Goal: Navigation & Orientation: Find specific page/section

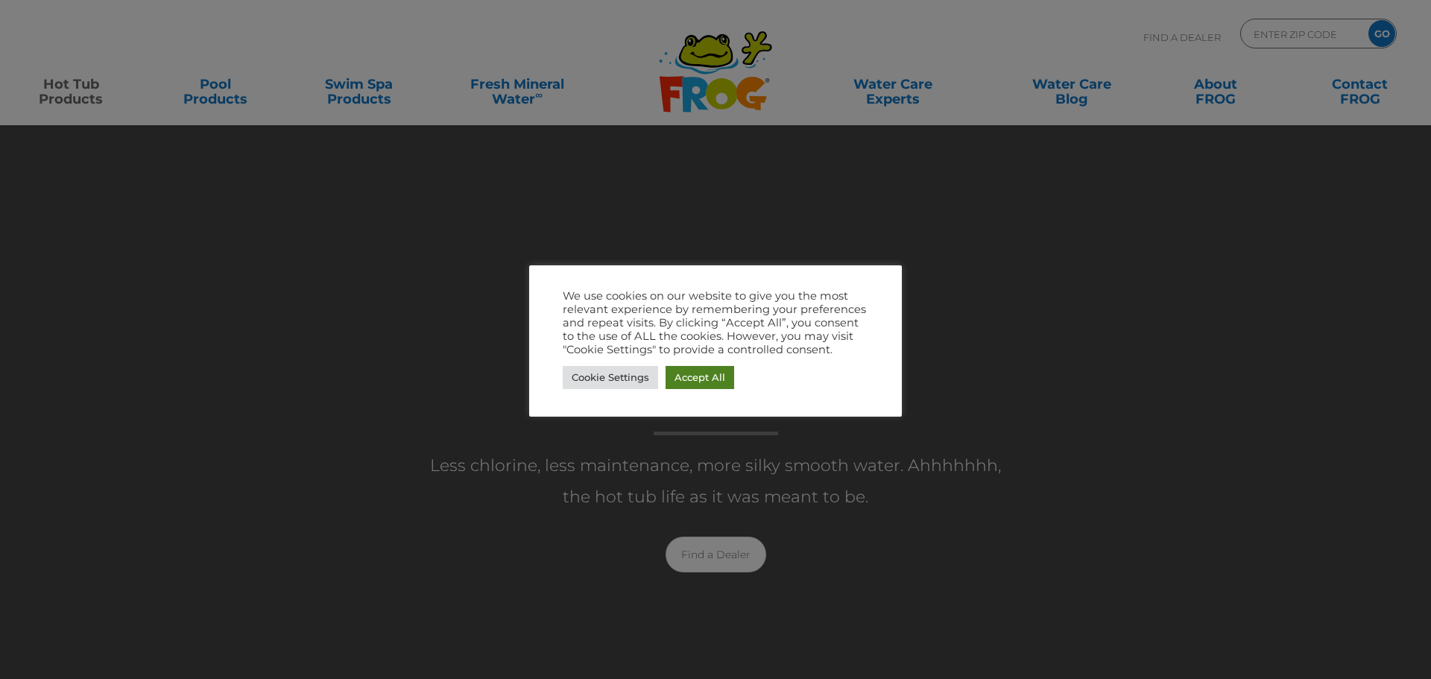
click at [722, 375] on link "Accept All" at bounding box center [700, 377] width 69 height 23
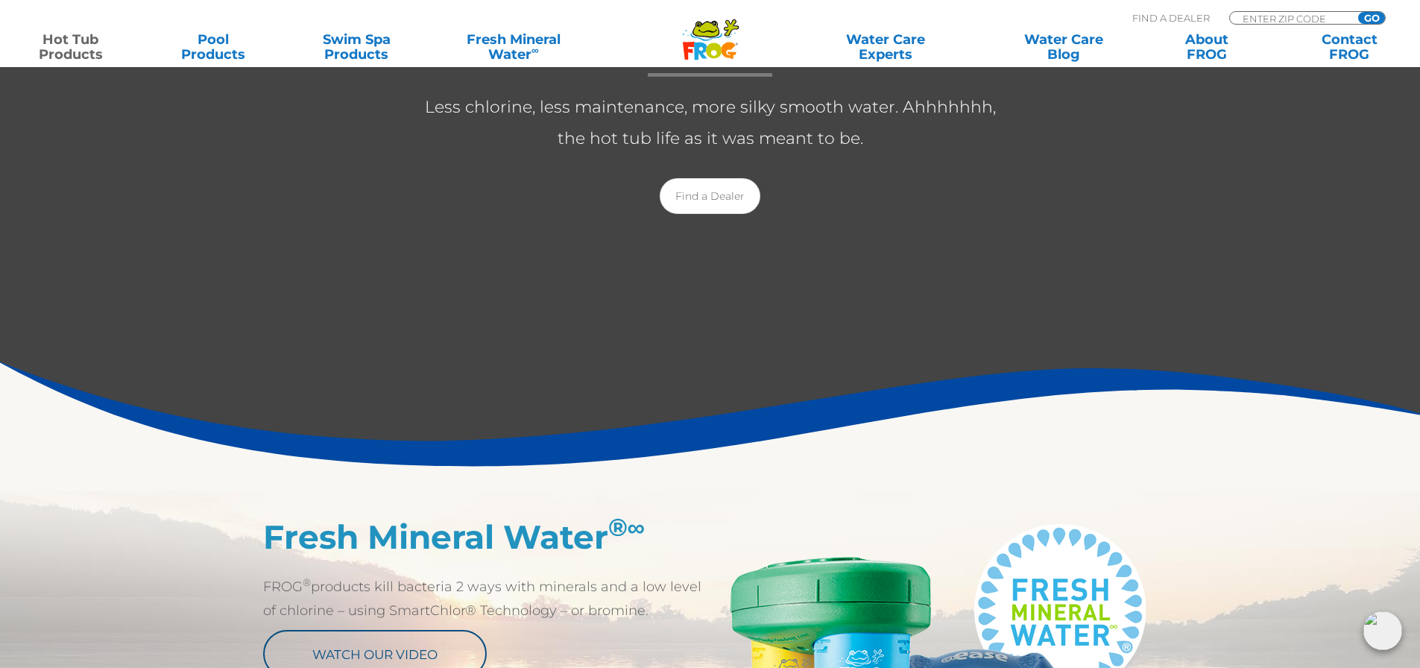
scroll to position [149, 0]
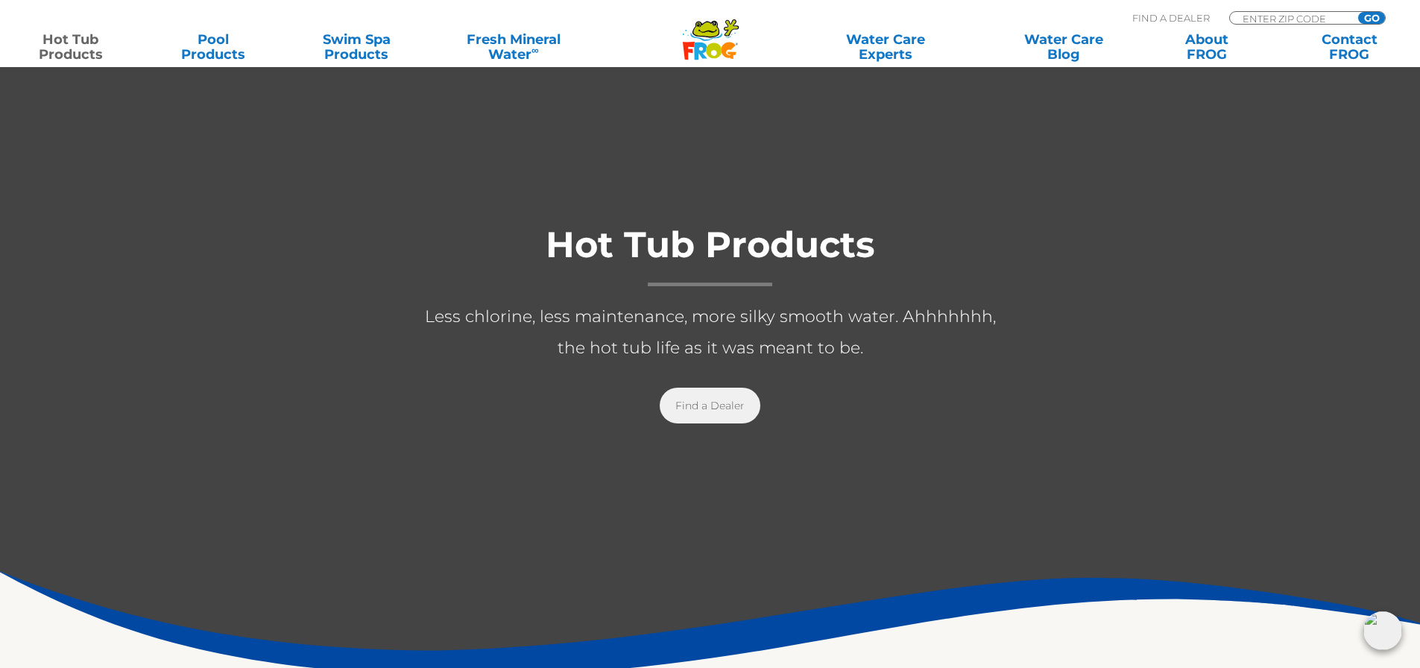
click at [709, 396] on link "Find a Dealer" at bounding box center [710, 406] width 101 height 36
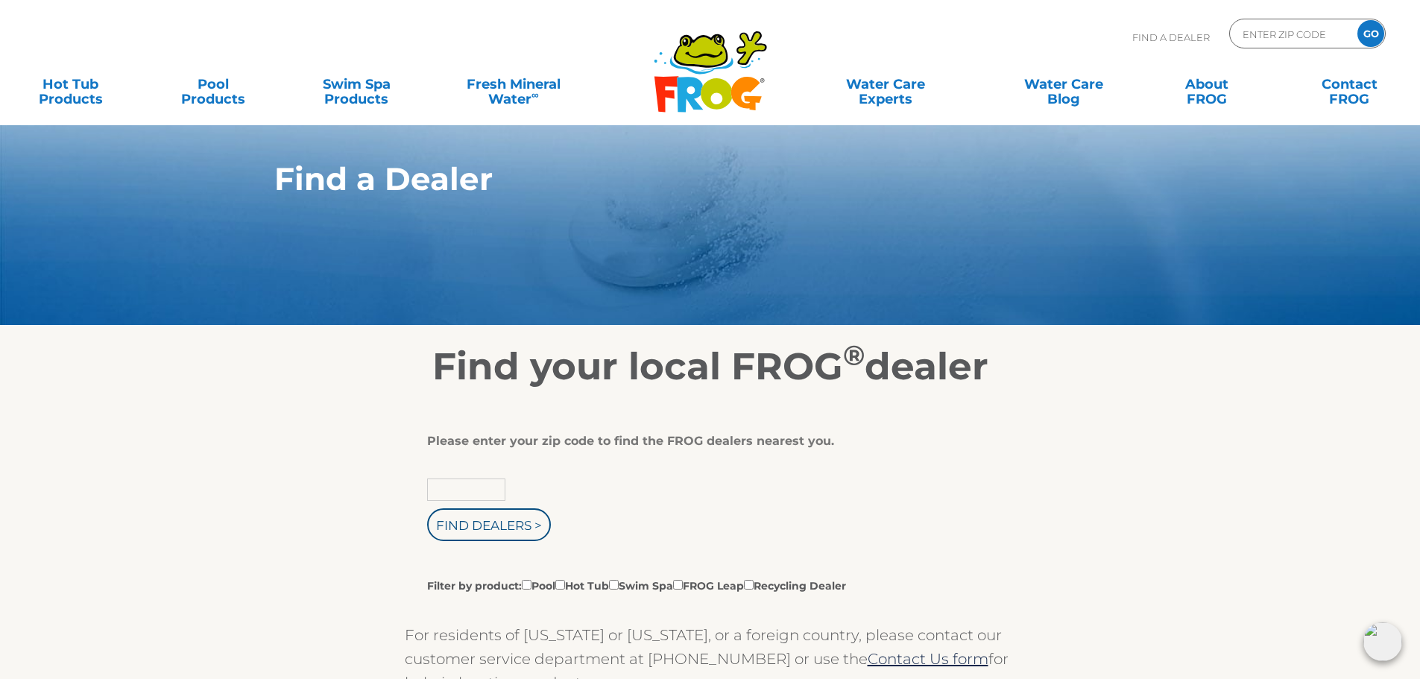
click at [476, 490] on input "text" at bounding box center [466, 490] width 78 height 22
type input "07083"
click at [503, 530] on input "Find Dealers >" at bounding box center [489, 524] width 124 height 33
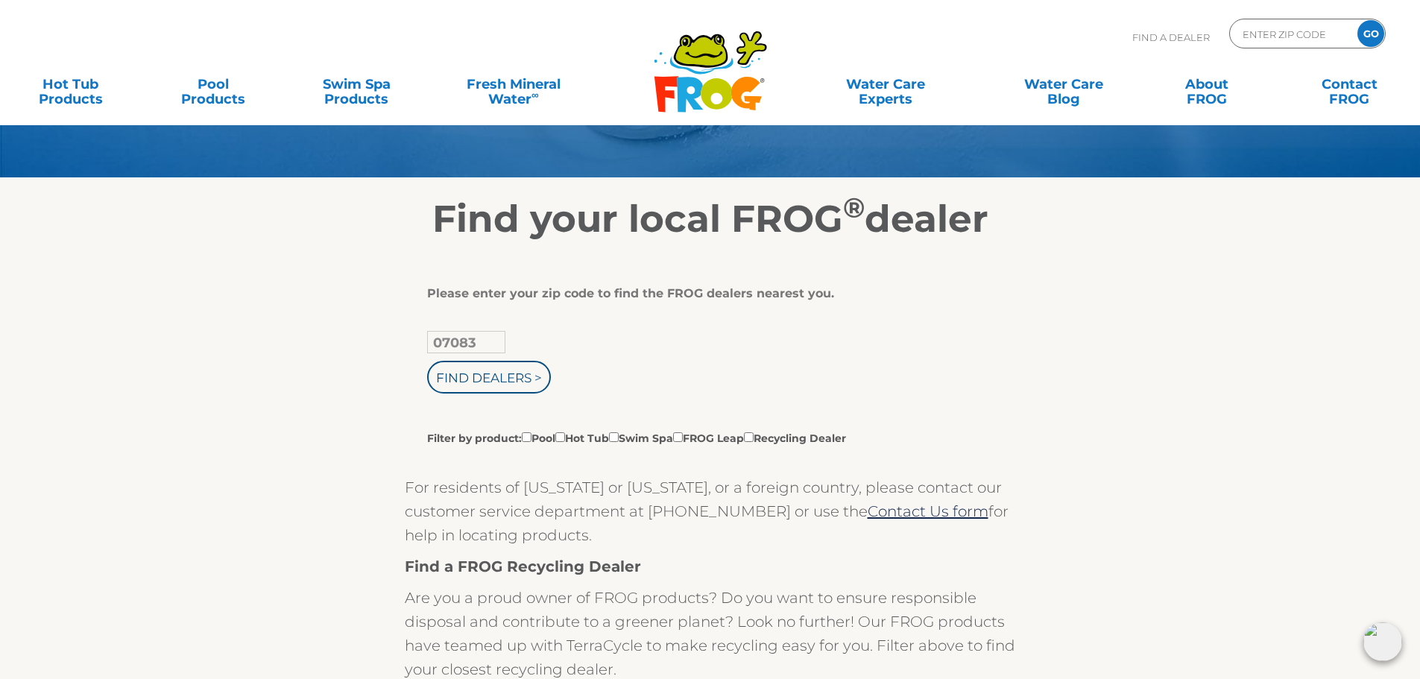
scroll to position [149, 0]
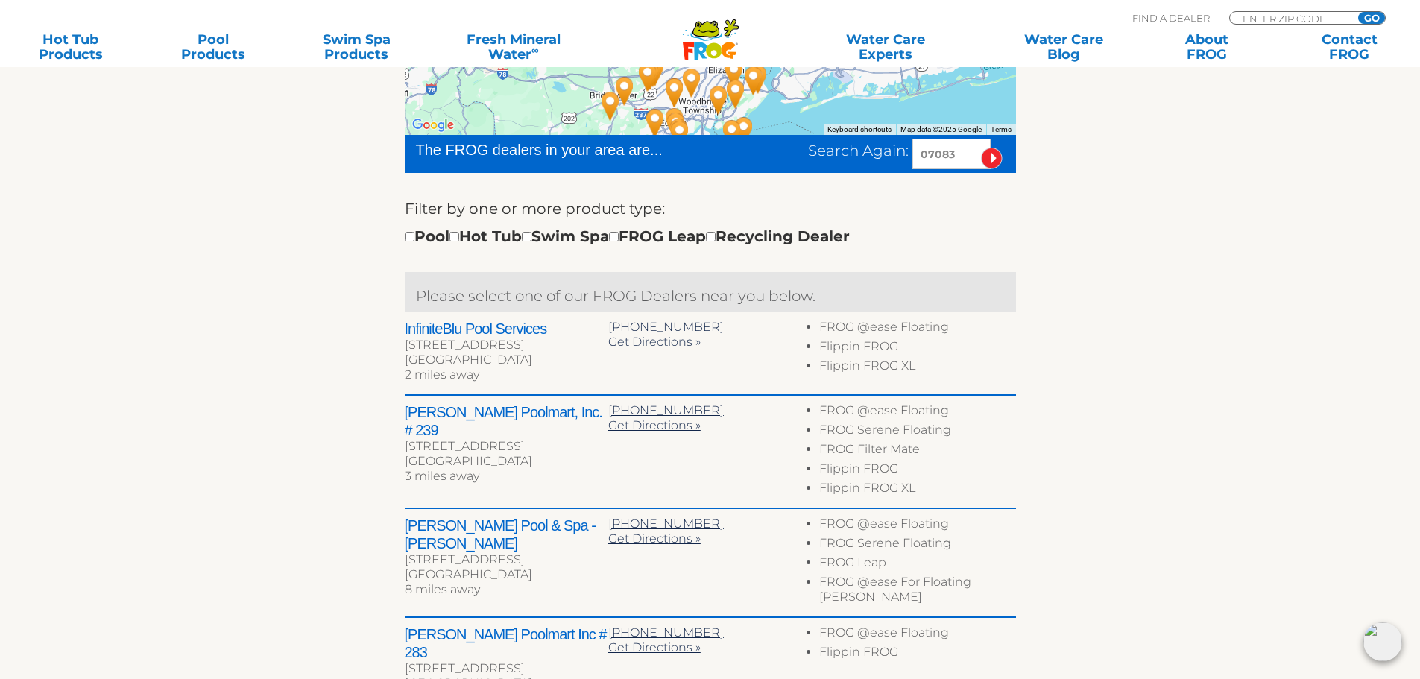
scroll to position [447, 0]
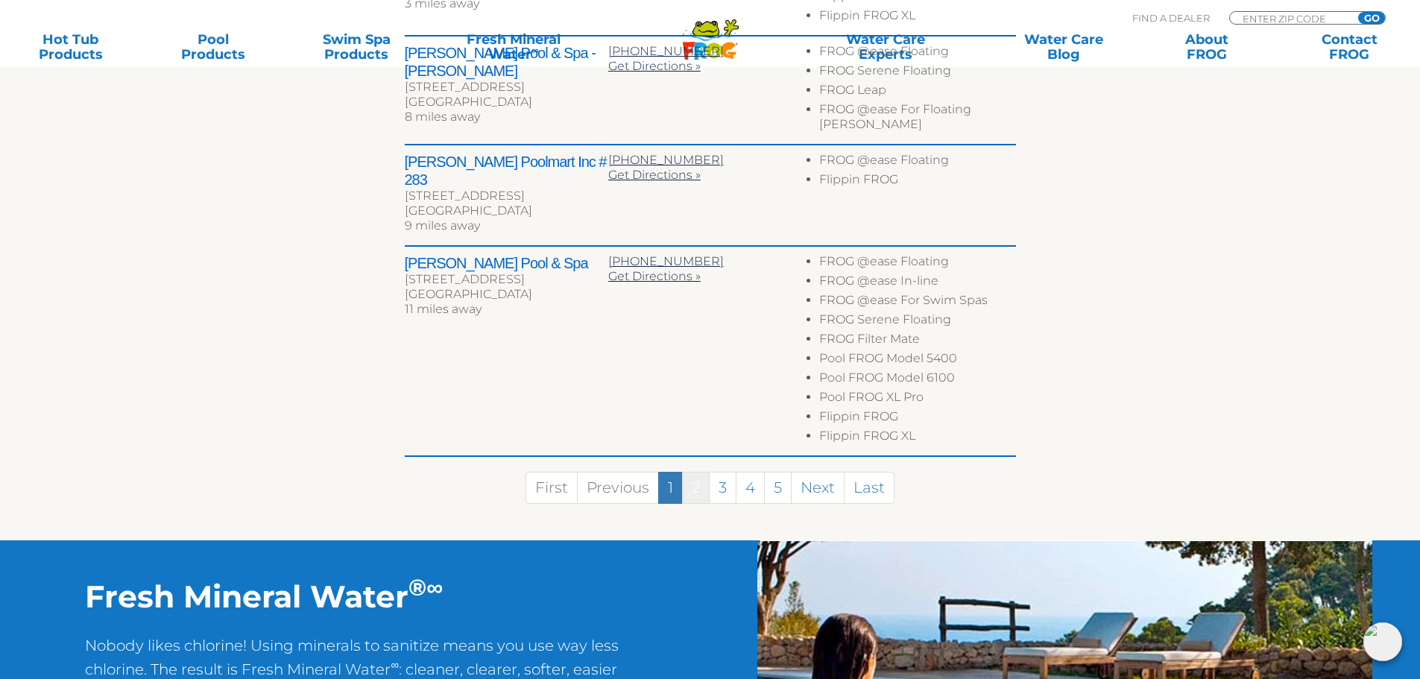
click at [703, 472] on link "2" at bounding box center [696, 488] width 28 height 32
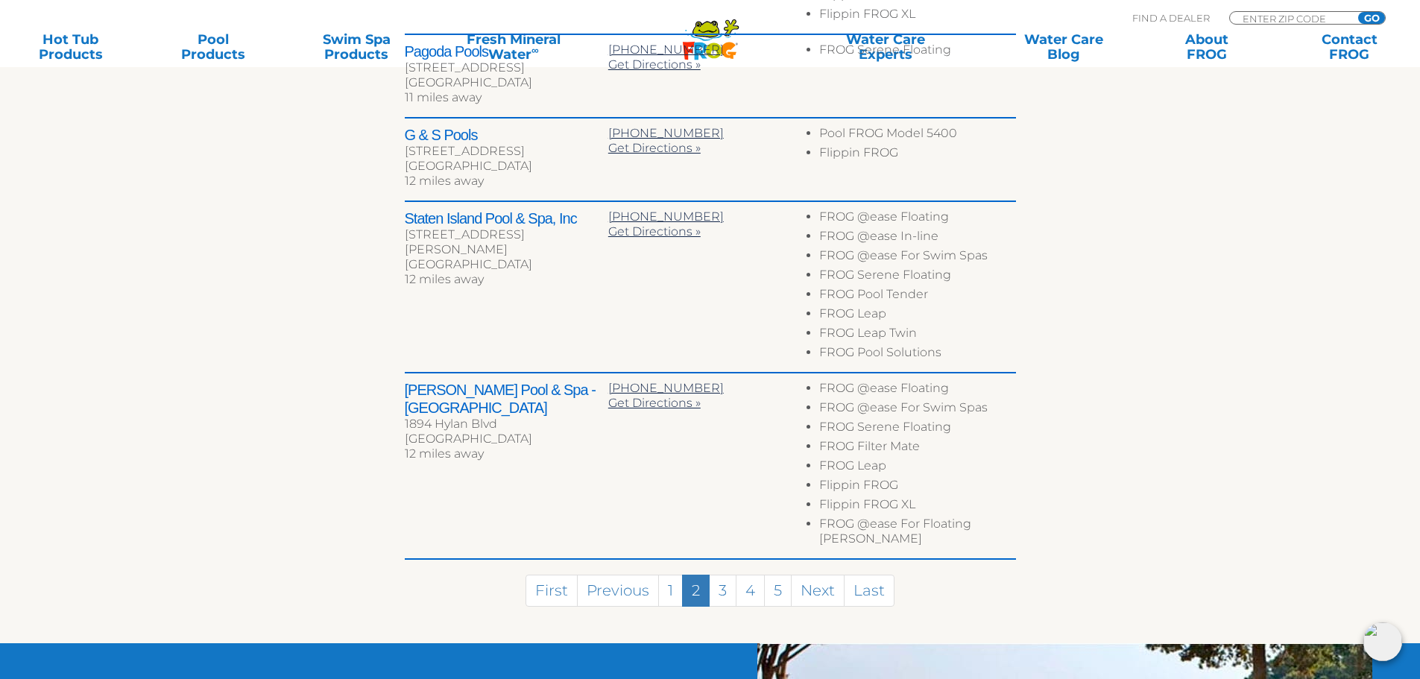
scroll to position [541, 0]
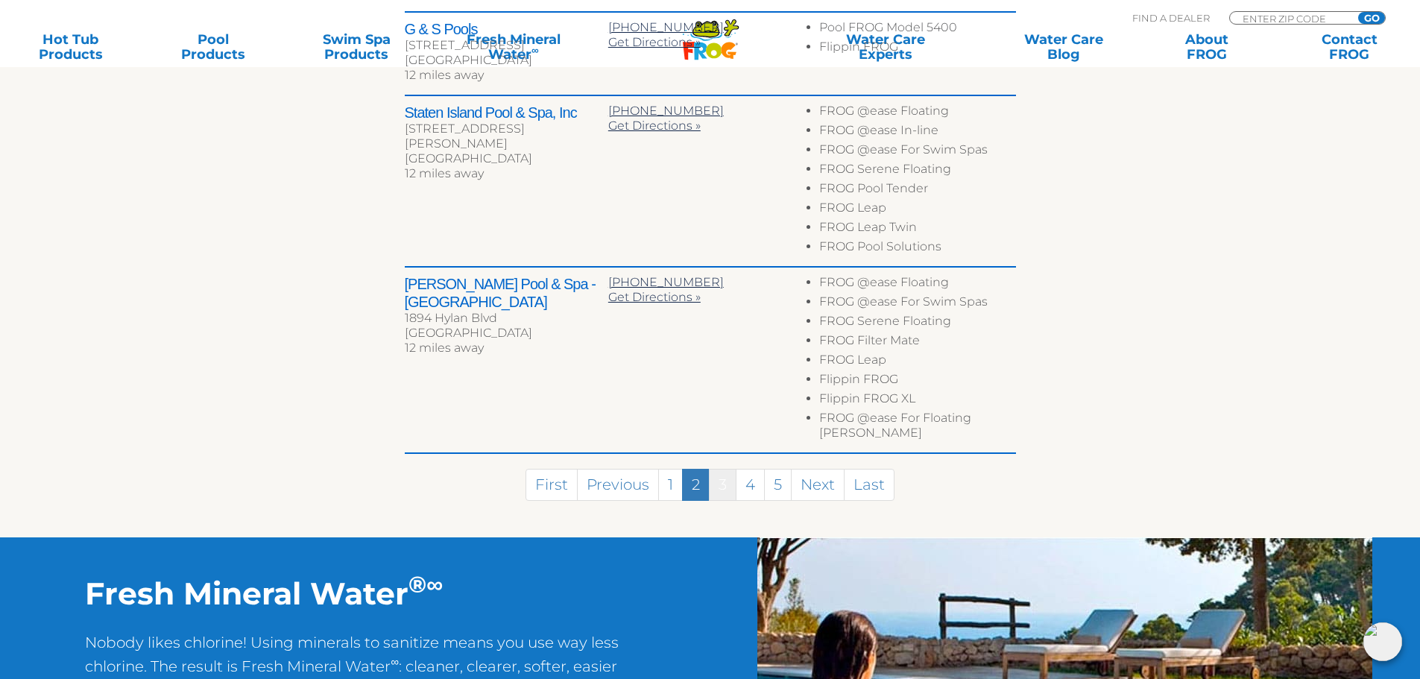
click at [719, 469] on link "3" at bounding box center [723, 485] width 28 height 32
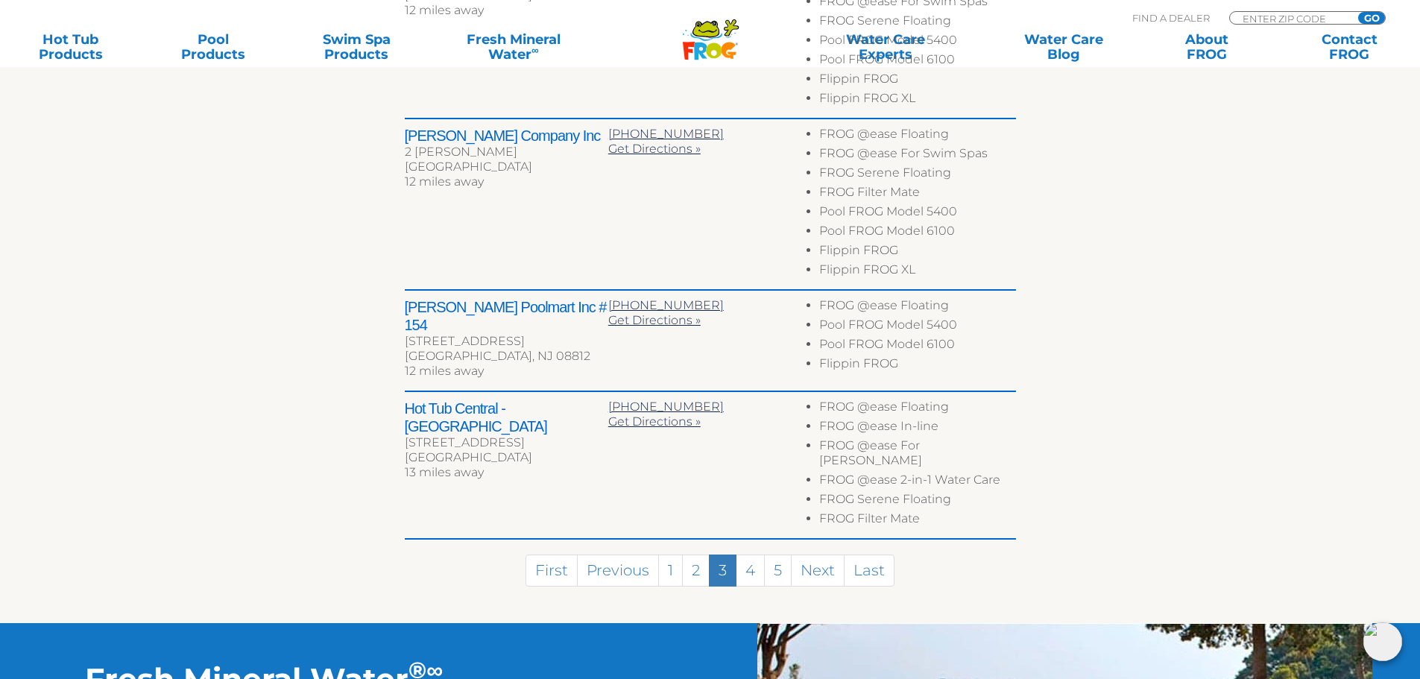
scroll to position [1070, 0]
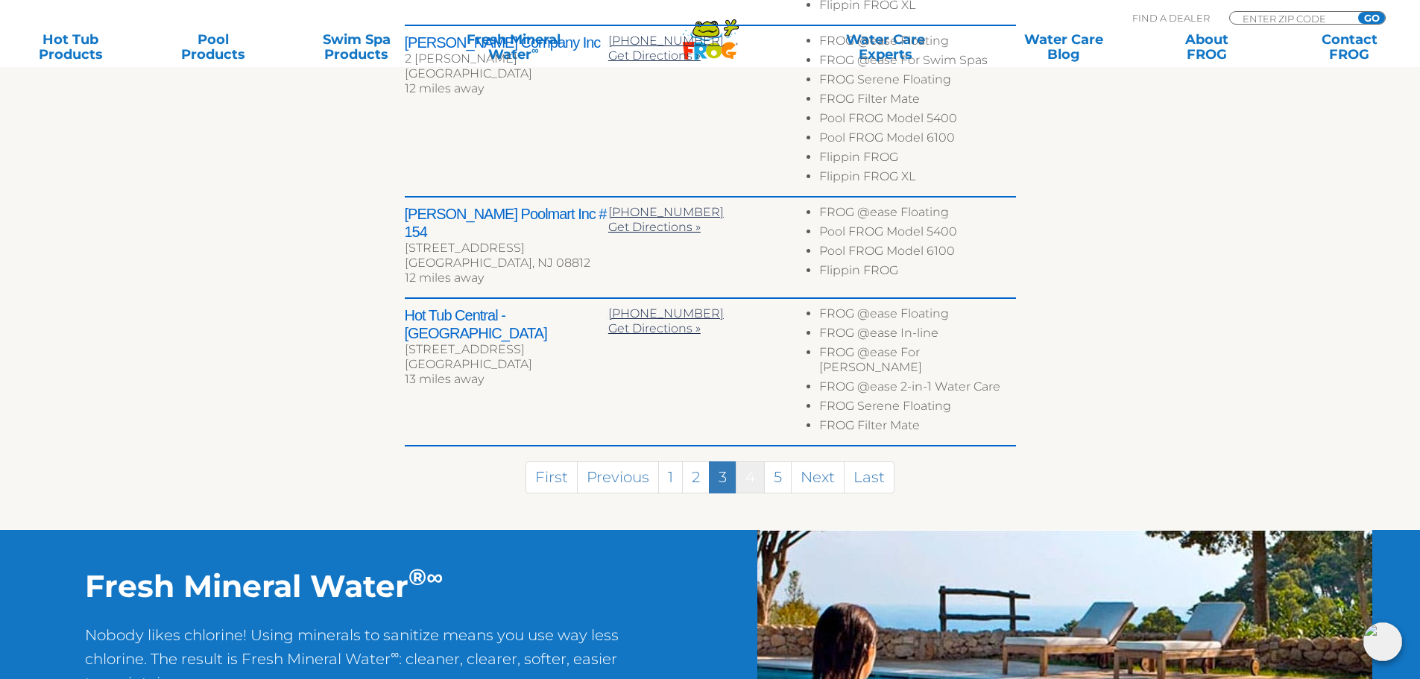
click at [759, 461] on link "4" at bounding box center [750, 477] width 29 height 32
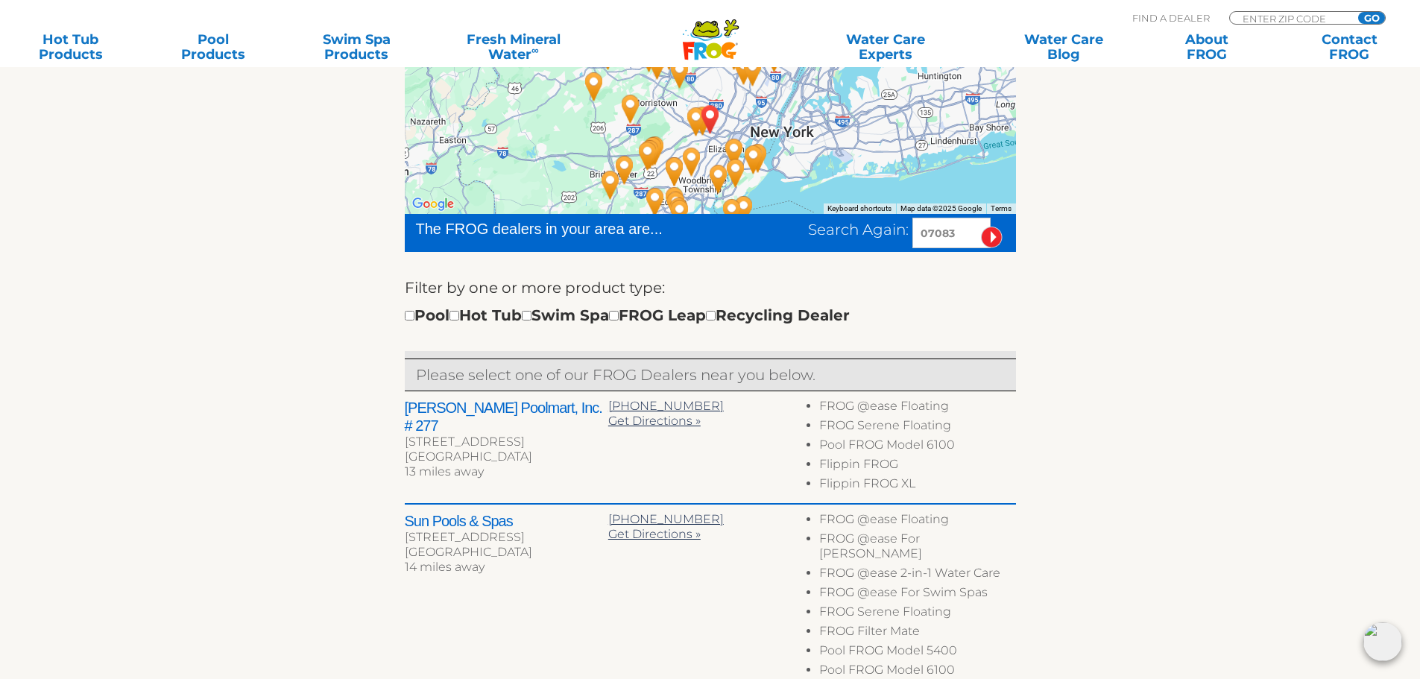
scroll to position [0, 0]
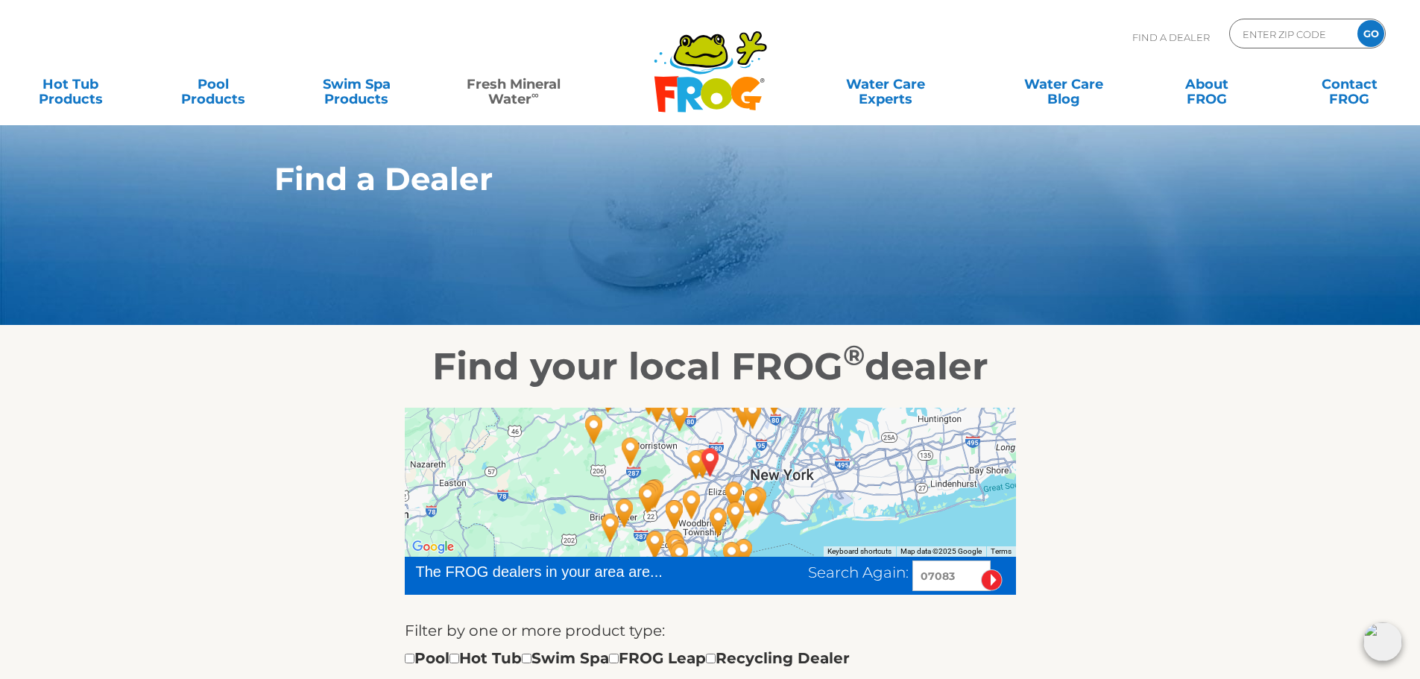
click at [526, 94] on link "Fresh Mineral Water ∞" at bounding box center [513, 84] width 139 height 30
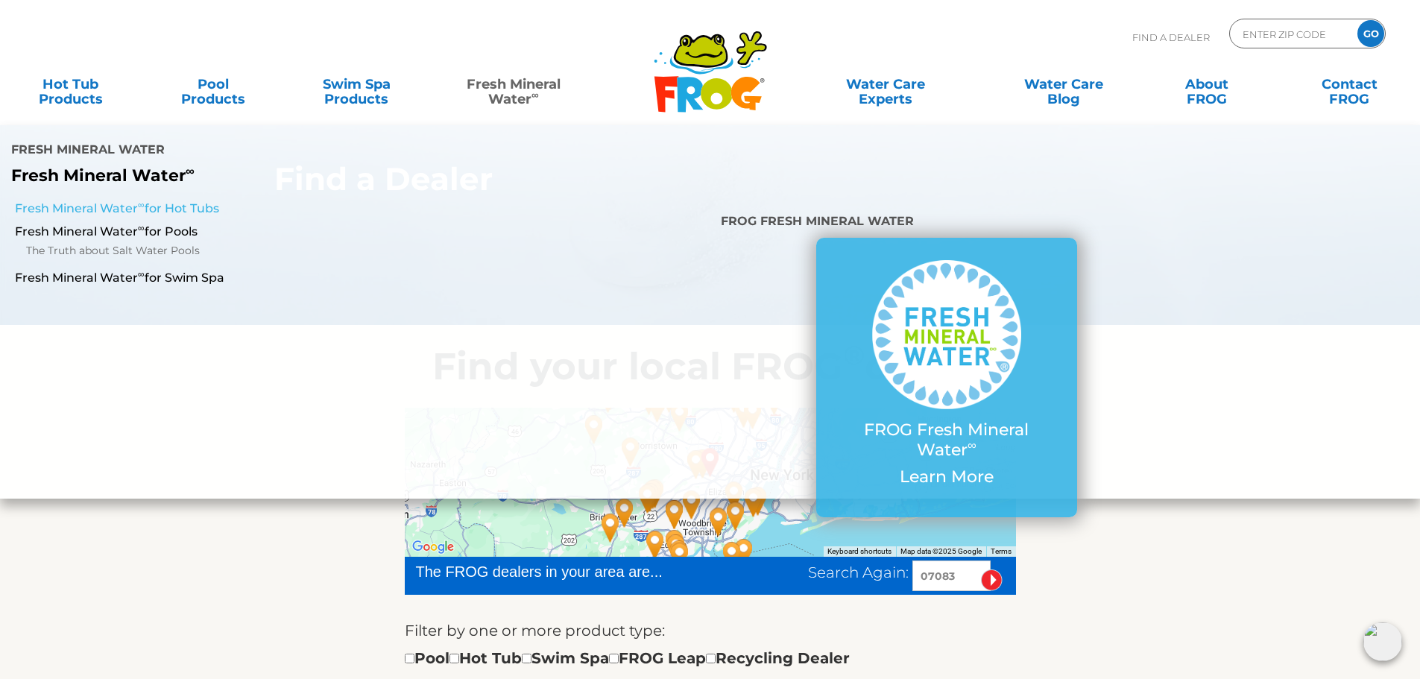
click at [168, 201] on link "Fresh Mineral Water ∞ for Hot Tubs" at bounding box center [244, 209] width 458 height 16
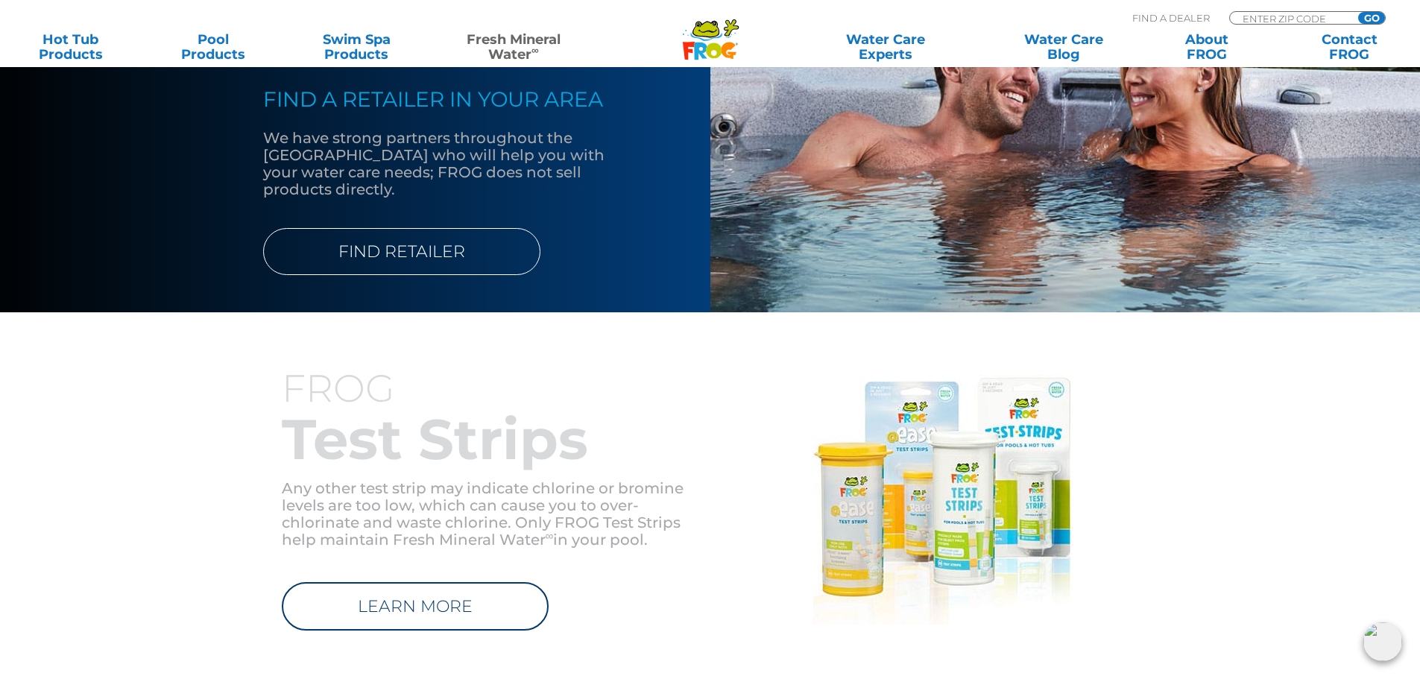
scroll to position [1565, 0]
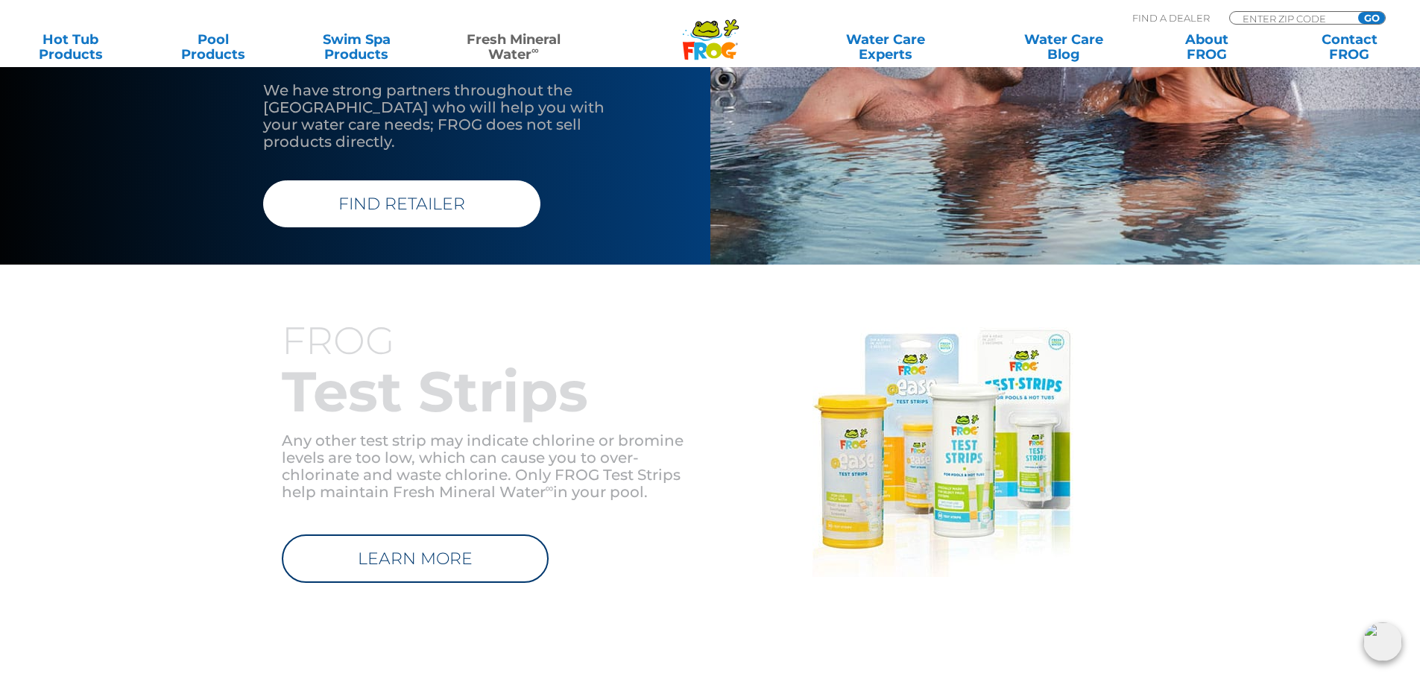
click at [402, 186] on link "FIND RETAILER" at bounding box center [401, 203] width 277 height 47
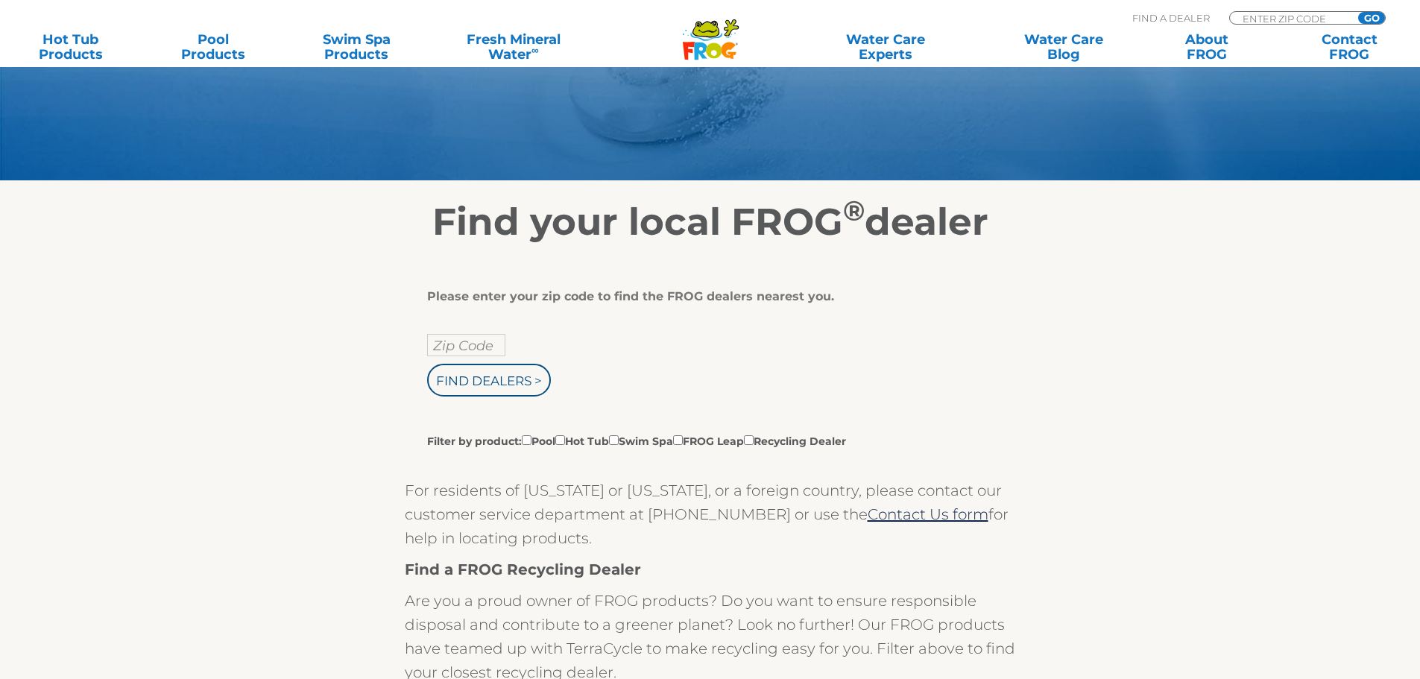
scroll to position [149, 0]
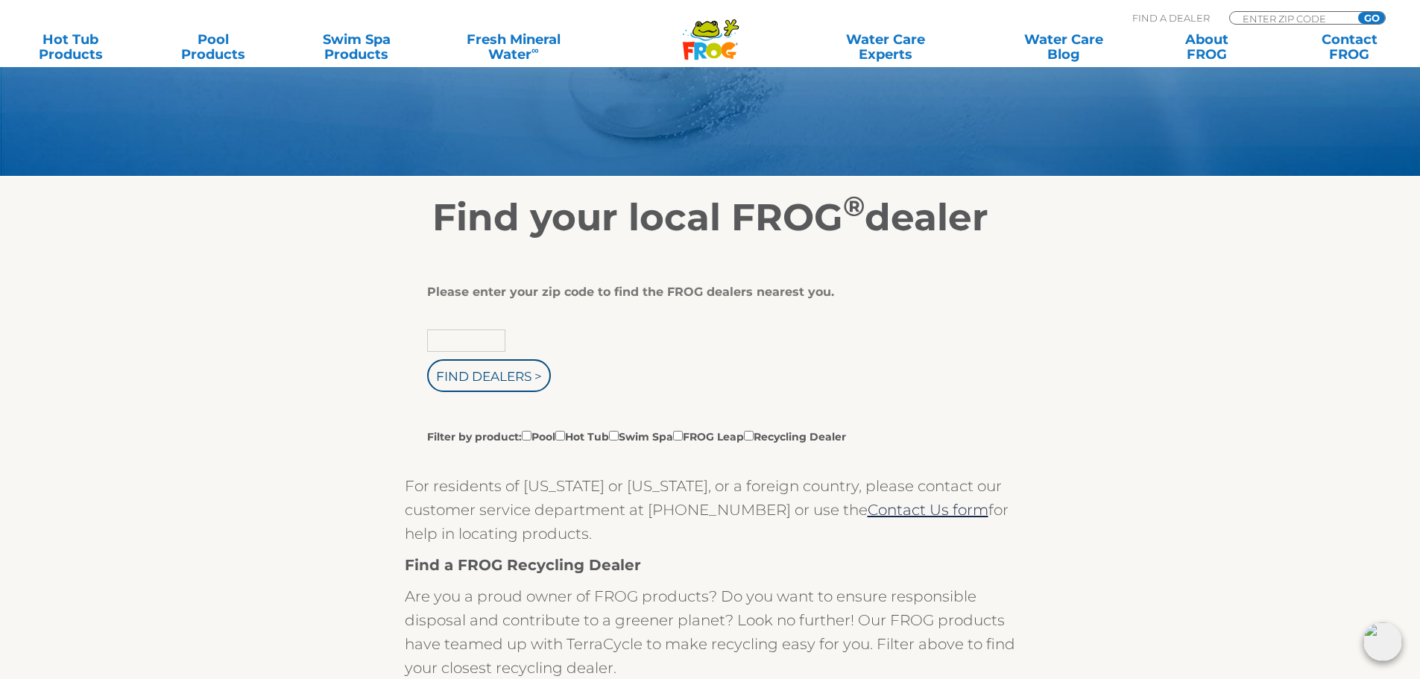
click at [476, 338] on input "text" at bounding box center [466, 340] width 78 height 22
type input "07083"
click at [488, 382] on input "Find Dealers >" at bounding box center [489, 375] width 124 height 33
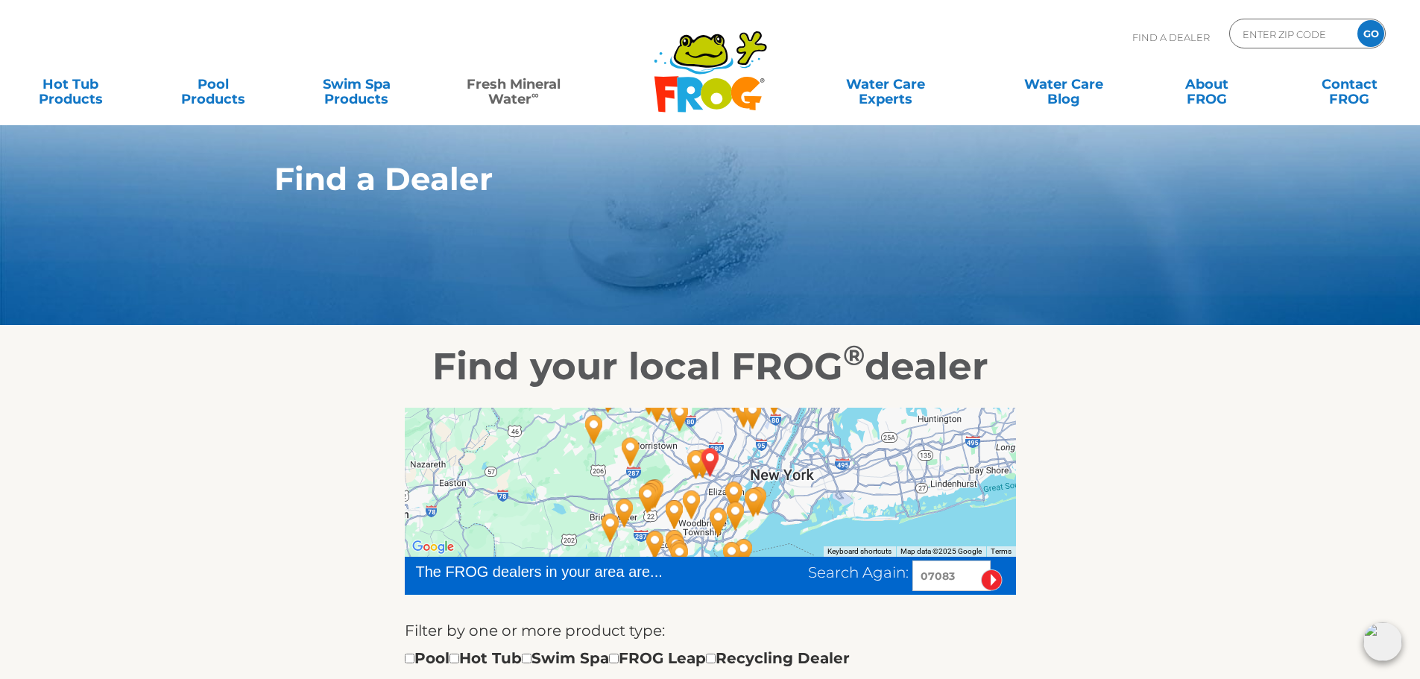
click at [502, 81] on link "Fresh Mineral Water ∞" at bounding box center [513, 84] width 139 height 30
